Goal: Information Seeking & Learning: Understand process/instructions

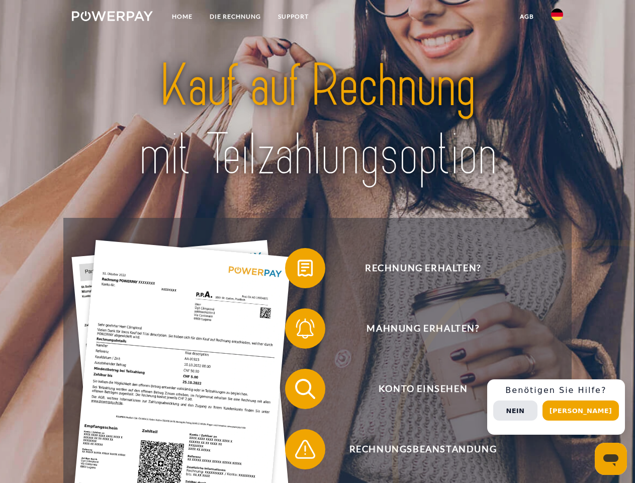
click at [112, 18] on img at bounding box center [112, 16] width 81 height 10
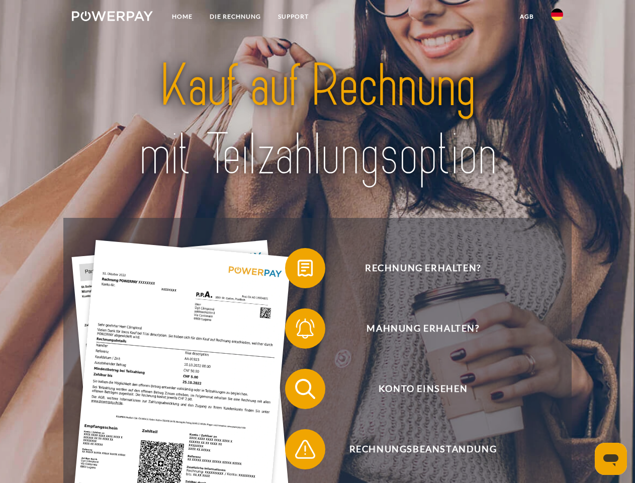
click at [557, 18] on img at bounding box center [557, 15] width 12 height 12
click at [526, 17] on link "agb" at bounding box center [526, 17] width 31 height 18
click at [298, 270] on span at bounding box center [290, 268] width 50 height 50
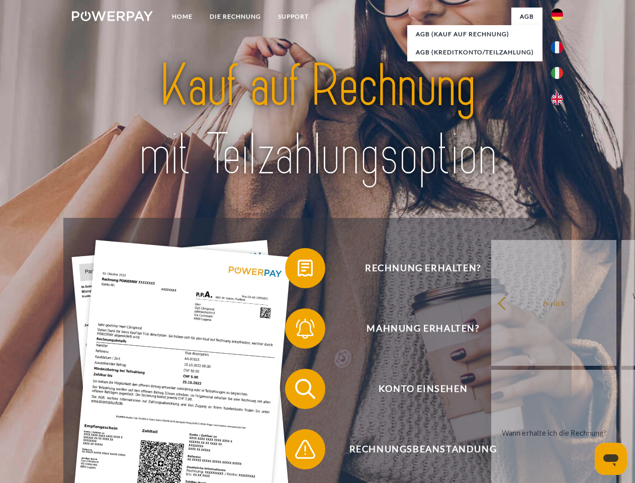
click at [298, 330] on span at bounding box center [290, 328] width 50 height 50
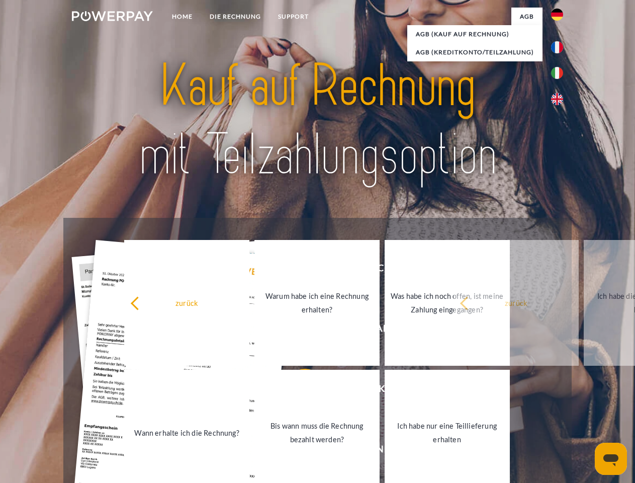
click at [298, 391] on link "Bis wann muss die Rechnung bezahlt werden?" at bounding box center [316, 433] width 125 height 126
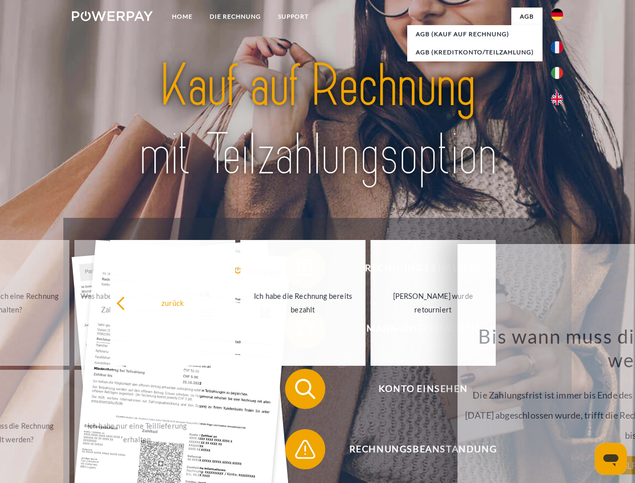
click at [298, 451] on span at bounding box center [290, 449] width 50 height 50
click at [560, 407] on div "Rechnung erhalten? Mahnung erhalten? Konto einsehen" at bounding box center [317, 419] width 508 height 402
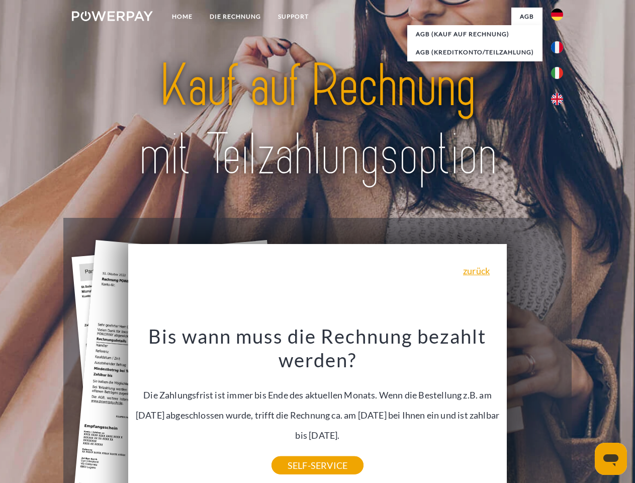
click at [535, 409] on span "Konto einsehen" at bounding box center [423, 389] width 246 height 40
click at [584, 410] on header "Home DIE RECHNUNG SUPPORT" at bounding box center [317, 347] width 635 height 694
